Goal: Find specific page/section: Find specific page/section

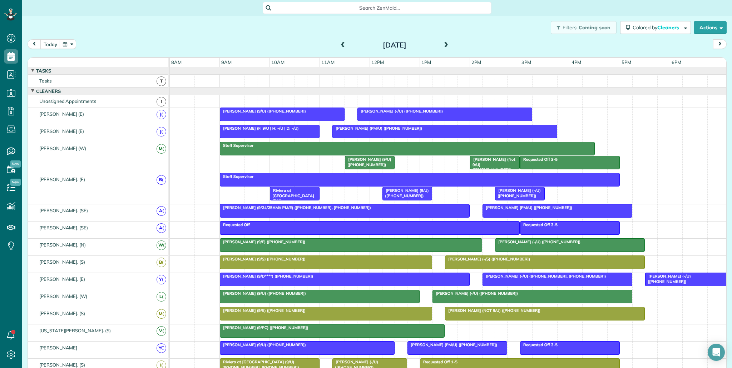
scroll to position [3, 3]
drag, startPoint x: 342, startPoint y: 45, endPoint x: 341, endPoint y: 55, distance: 9.3
click at [342, 45] on span at bounding box center [343, 45] width 8 height 6
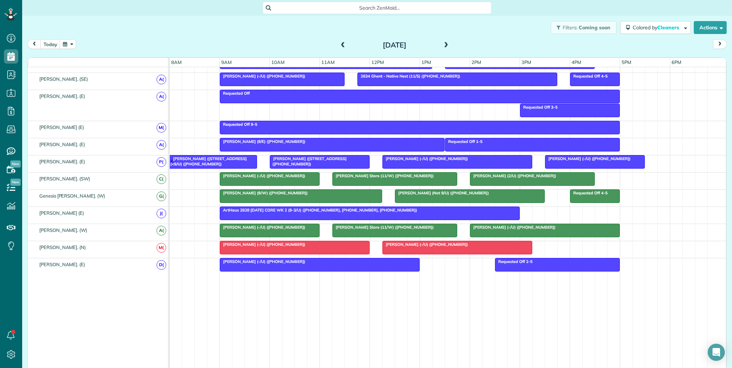
scroll to position [12, 0]
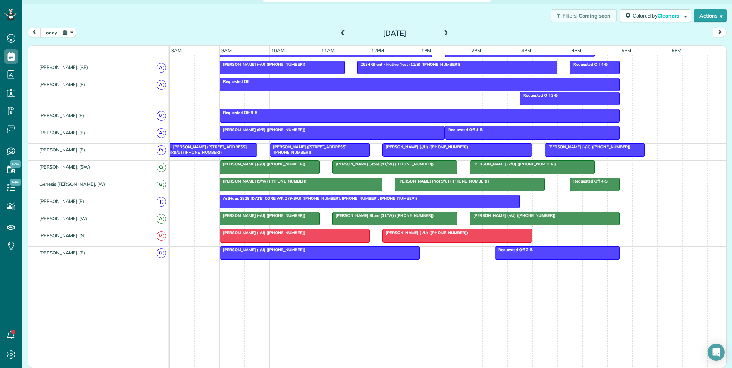
click at [278, 201] on div at bounding box center [369, 201] width 299 height 13
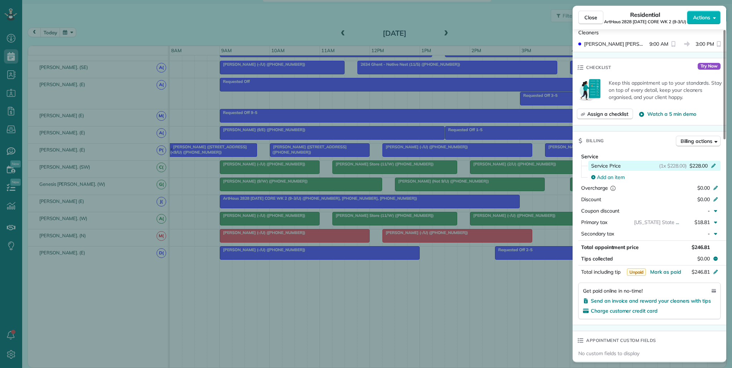
scroll to position [307, 0]
click at [591, 21] on button "Close" at bounding box center [590, 18] width 25 height 14
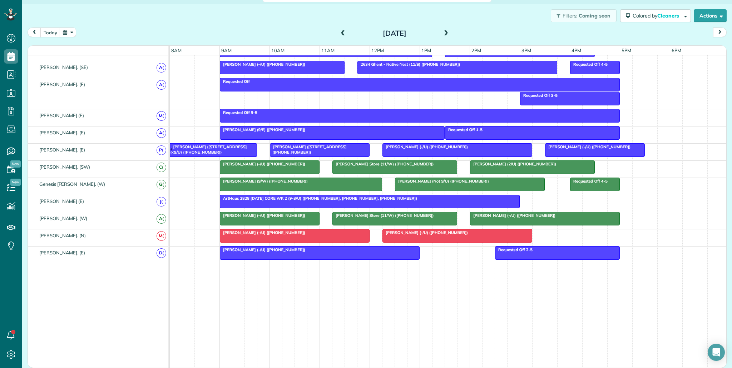
click at [490, 199] on div "ArtHaus 2828 [DATE] CORE WK 2 (9-3/U) ([PHONE_NUMBER], [PHONE_NUMBER], [PHONE_N…" at bounding box center [369, 198] width 295 height 5
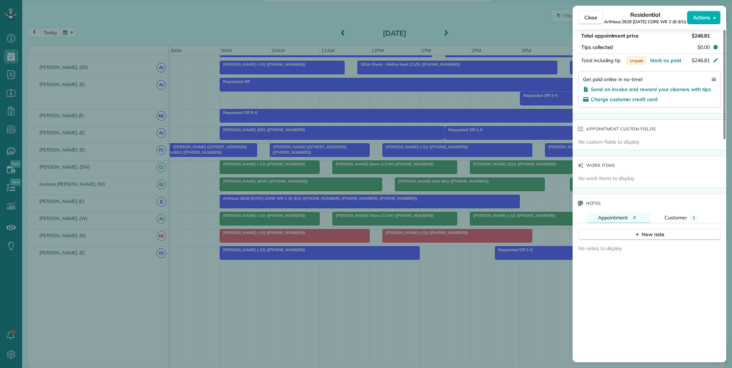
scroll to position [677, 0]
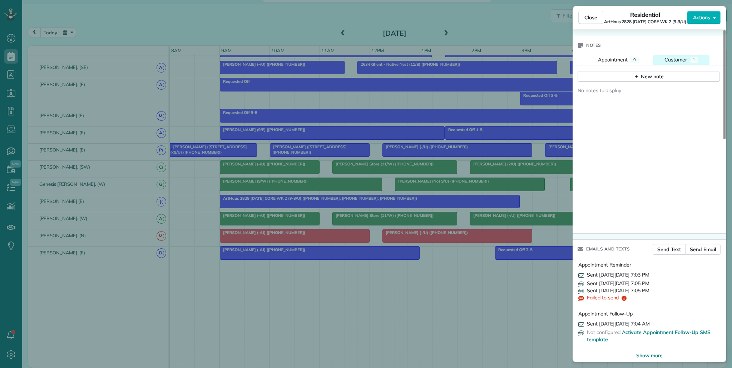
click at [676, 56] on span "Customer" at bounding box center [675, 59] width 23 height 6
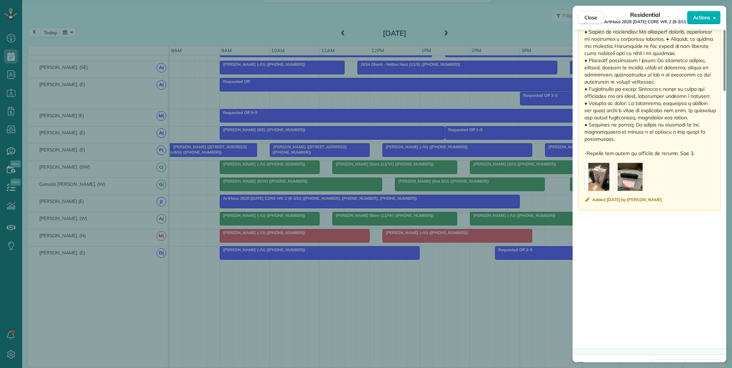
scroll to position [1353, 0]
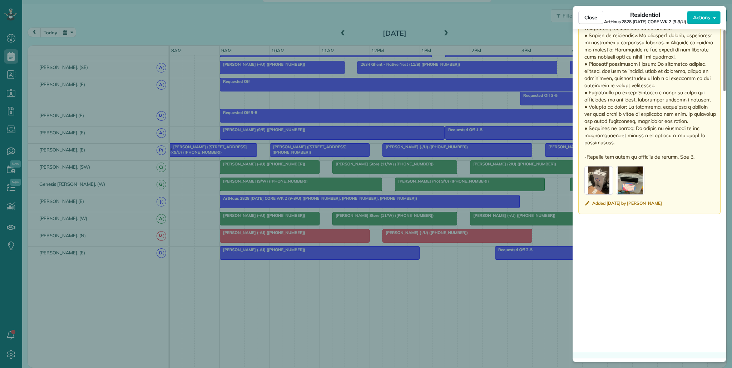
click at [599, 175] on div "button" at bounding box center [598, 180] width 29 height 29
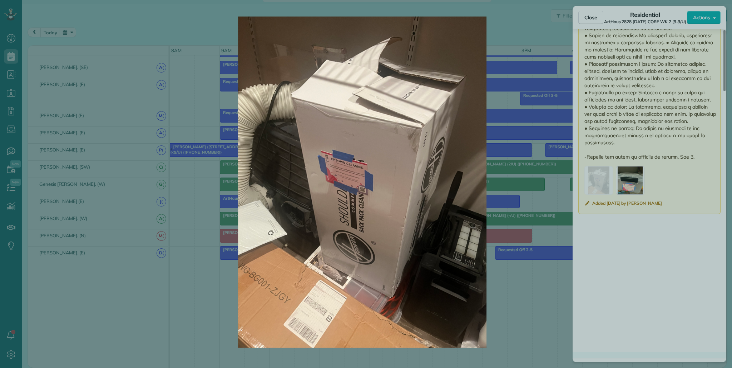
click at [637, 178] on img at bounding box center [362, 181] width 658 height 331
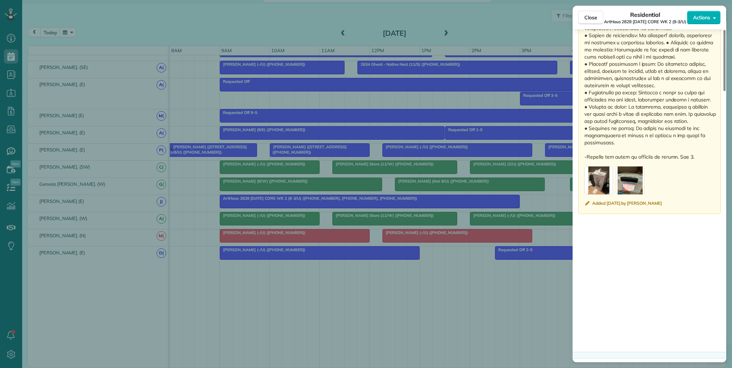
click at [630, 175] on div "button" at bounding box center [629, 180] width 29 height 29
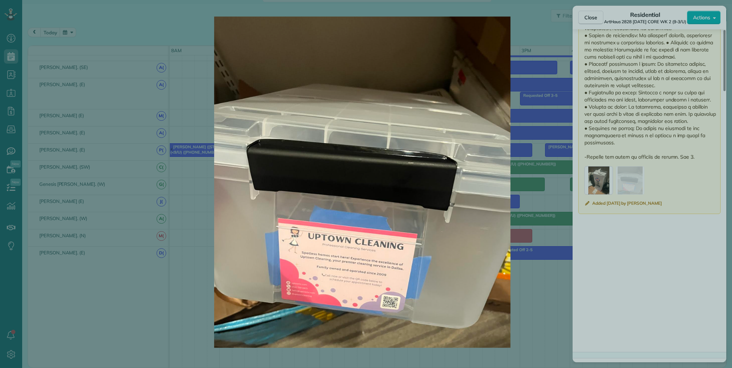
click at [647, 107] on img at bounding box center [362, 181] width 658 height 331
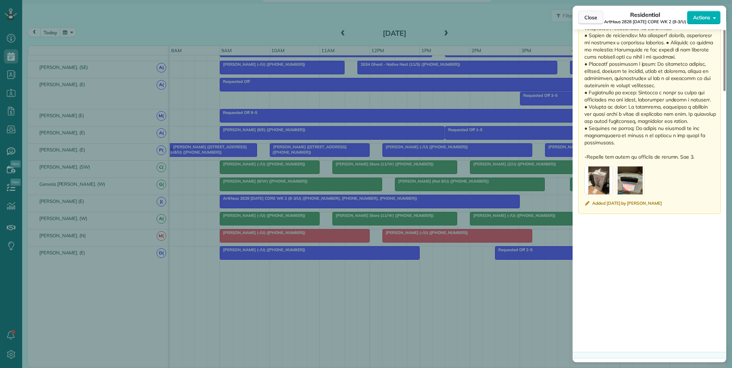
click at [591, 23] on button "Close" at bounding box center [590, 18] width 25 height 14
